Goal: Check status: Check status

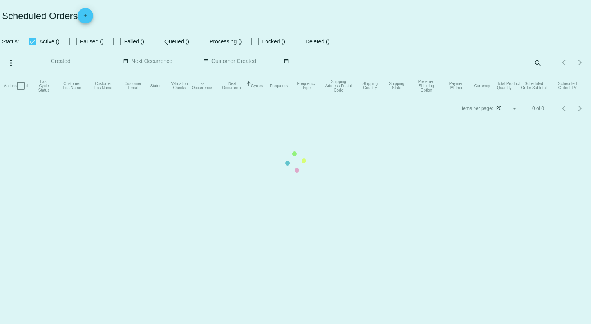
checkbox input "true"
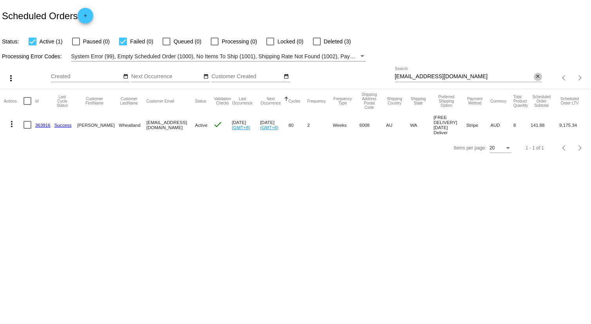
click at [538, 76] on mat-icon "close" at bounding box center [537, 77] width 5 height 6
click at [459, 76] on app-dashboard-scheduled-orders "Scheduled Orders add Status: Active (1) Paused (0) Failed (0) Queued (0) Proces…" at bounding box center [295, 79] width 591 height 159
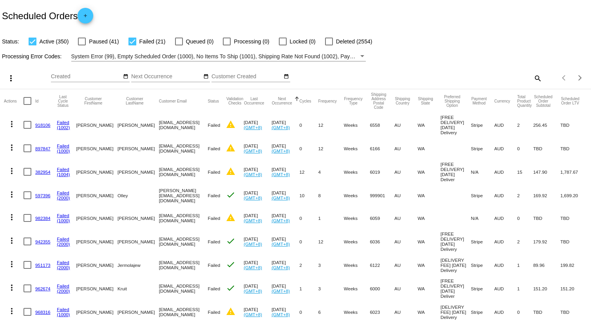
click at [533, 77] on mat-icon "search" at bounding box center [537, 78] width 9 height 12
click at [414, 75] on input "Search" at bounding box center [468, 77] width 147 height 6
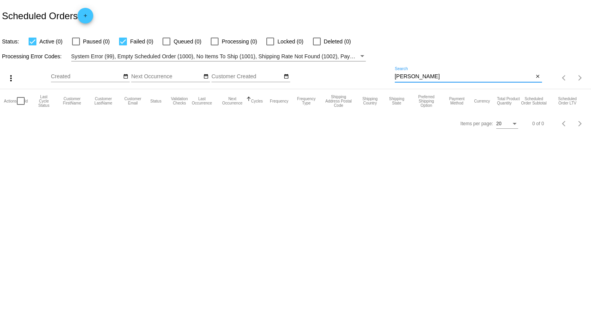
drag, startPoint x: 431, startPoint y: 79, endPoint x: 375, endPoint y: 85, distance: 56.3
click at [375, 85] on div "more_vert Sep Jan Feb Mar [DATE]" at bounding box center [295, 75] width 591 height 28
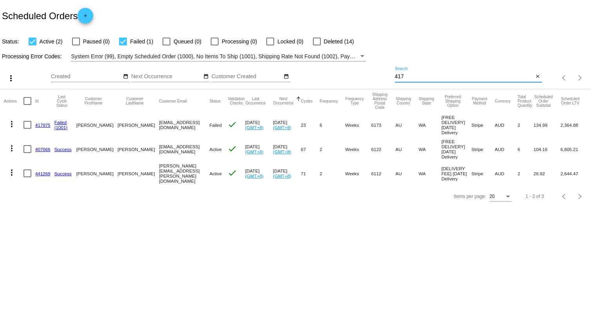
type input "417"
click at [26, 127] on div at bounding box center [27, 125] width 8 height 8
click at [27, 129] on input "checkbox" at bounding box center [27, 129] width 0 height 0
click at [10, 124] on mat-icon "more_vert" at bounding box center [11, 123] width 9 height 9
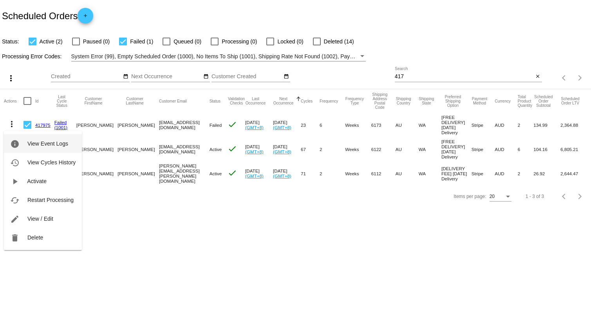
click at [51, 144] on span "View Event Logs" at bounding box center [47, 144] width 41 height 6
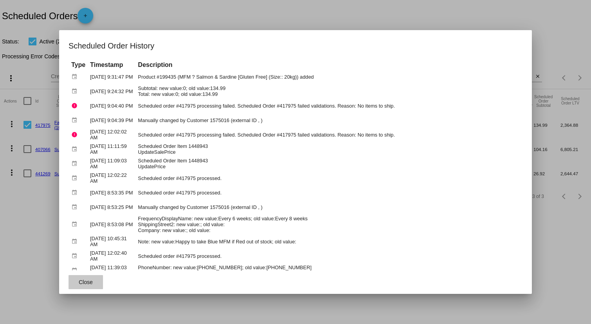
click at [86, 280] on span "Close" at bounding box center [86, 282] width 14 height 6
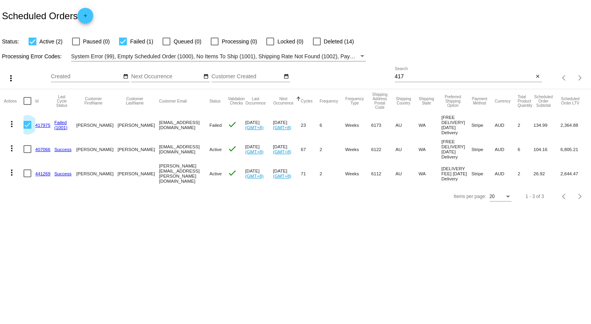
click at [27, 126] on div at bounding box center [27, 125] width 8 height 8
click at [27, 129] on input "checkbox" at bounding box center [27, 129] width 0 height 0
checkbox input "false"
